Goal: Task Accomplishment & Management: Use online tool/utility

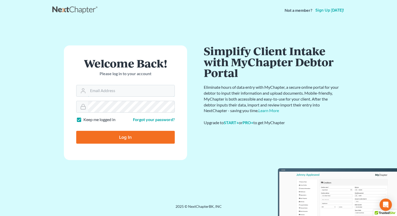
type input "[PERSON_NAME][EMAIL_ADDRESS][DOMAIN_NAME]"
click at [121, 137] on input "Log In" at bounding box center [125, 137] width 98 height 13
type input "Thinking..."
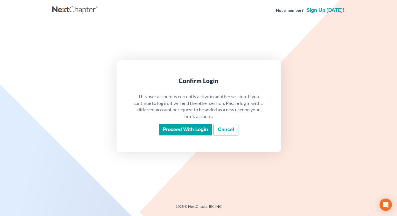
click at [171, 129] on input "Proceed with login" at bounding box center [185, 130] width 53 height 12
